Goal: Task Accomplishment & Management: Manage account settings

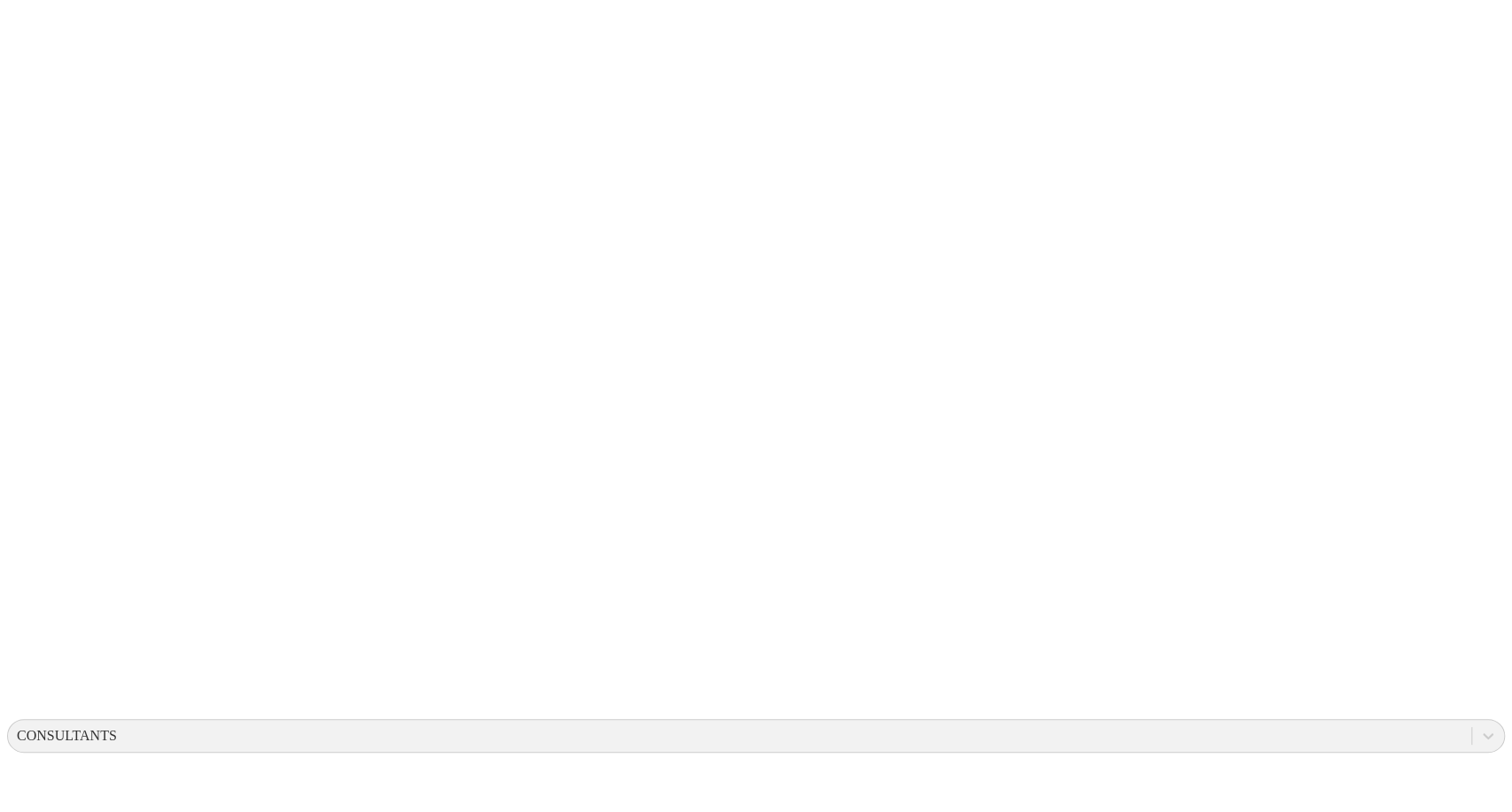
click at [116, 727] on div "CONSULTANTS" at bounding box center [66, 735] width 100 height 16
